Goal: Task Accomplishment & Management: Manage account settings

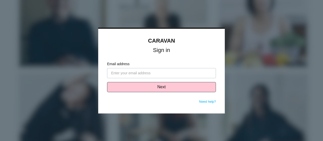
click at [133, 74] on input "Email address" at bounding box center [161, 73] width 109 height 10
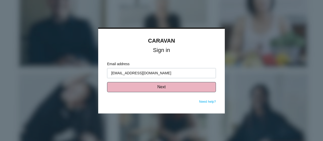
type input "mkrowka@saxadvisorygroup.com"
click at [128, 87] on button "Next" at bounding box center [161, 87] width 109 height 10
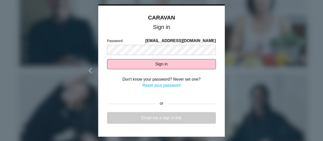
click at [156, 117] on link "Email me a sign in link" at bounding box center [161, 118] width 109 height 12
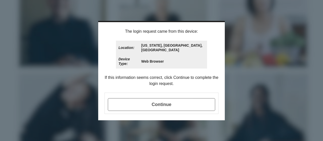
click at [157, 99] on span "Continue" at bounding box center [161, 104] width 107 height 13
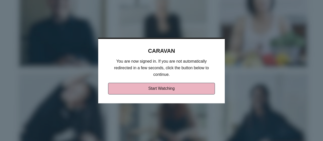
click at [151, 89] on link "Start Watching" at bounding box center [161, 89] width 107 height 12
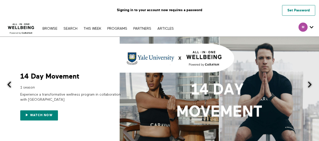
click at [296, 8] on link "Set Password" at bounding box center [298, 10] width 33 height 11
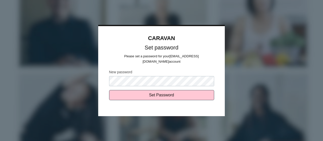
click at [6, 77] on body "CARAVAN Set password Please set a password for your mkrowka@saxadvisorygroup.co…" at bounding box center [161, 70] width 323 height 141
click at [121, 107] on div "CARAVAN Set password Please set a password for your mkrowka@saxadvisorygroup.co…" at bounding box center [161, 71] width 126 height 90
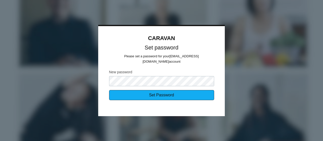
click at [135, 96] on input "Set Password" at bounding box center [161, 95] width 105 height 10
type input "Sending..."
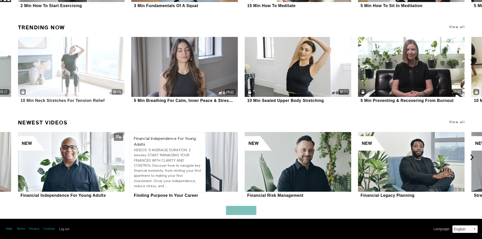
scroll to position [948, 0]
